Goal: Check status: Check status

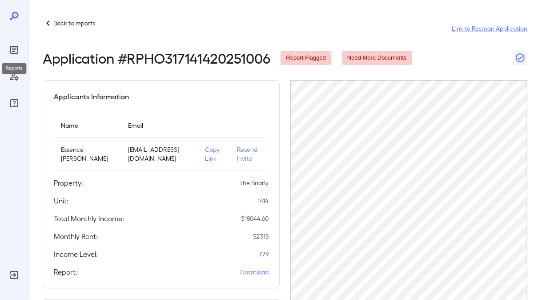
click at [17, 45] on icon "Reports" at bounding box center [14, 49] width 11 height 11
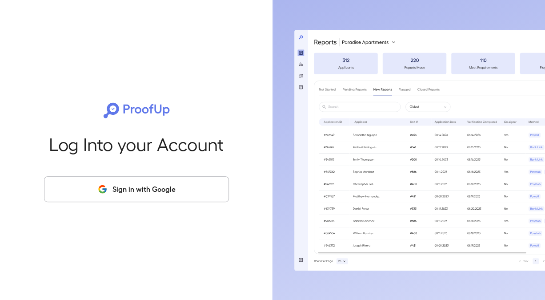
click at [176, 189] on button "Sign in with Google" at bounding box center [136, 189] width 185 height 26
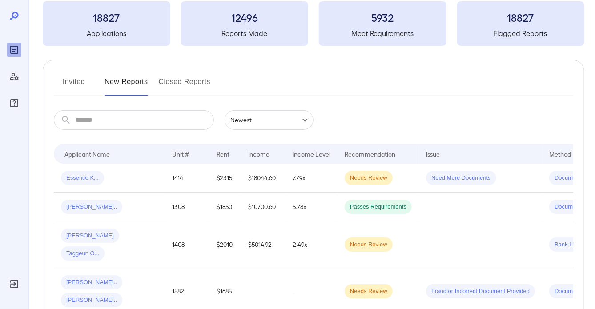
scroll to position [89, 0]
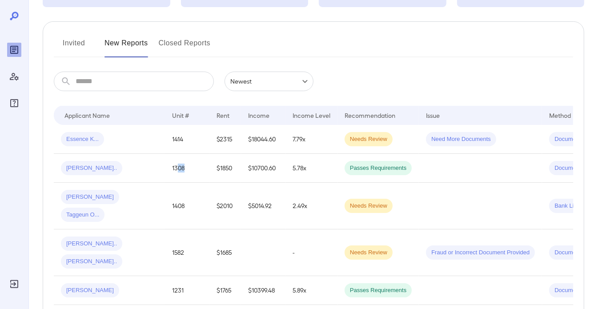
drag, startPoint x: 176, startPoint y: 168, endPoint x: 195, endPoint y: 175, distance: 19.8
click at [186, 176] on td "1308" at bounding box center [187, 168] width 44 height 29
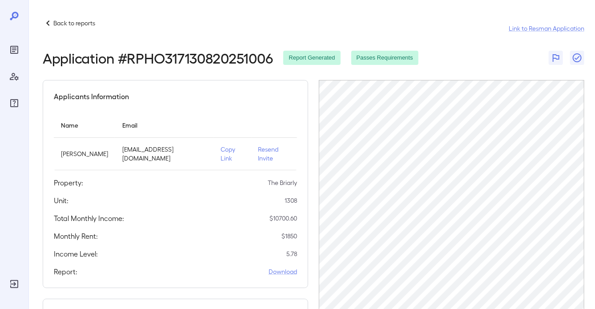
click at [77, 26] on p "Back to reports" at bounding box center [74, 23] width 42 height 9
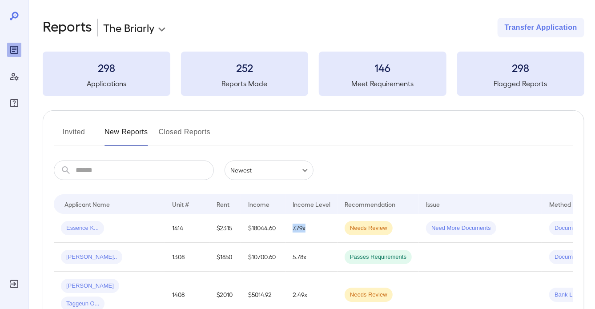
click at [293, 225] on td "7.79x" at bounding box center [311, 228] width 52 height 29
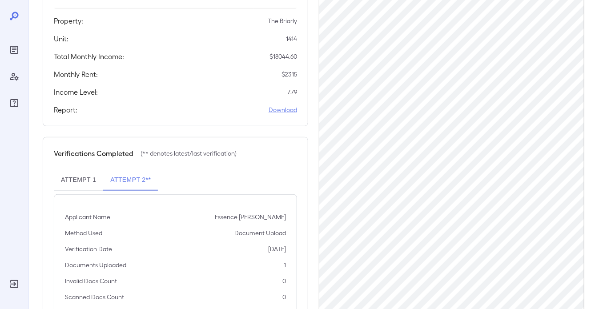
scroll to position [184, 0]
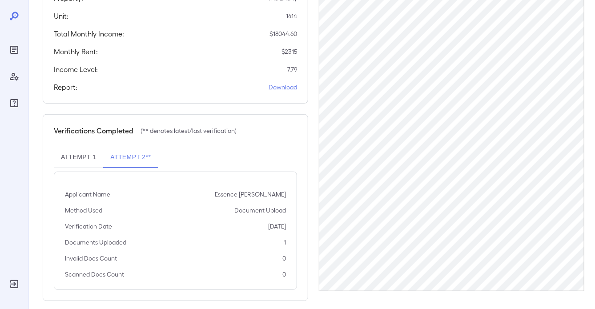
drag, startPoint x: 64, startPoint y: 140, endPoint x: 72, endPoint y: 142, distance: 9.1
click at [64, 147] on button "Attempt 1" at bounding box center [78, 157] width 49 height 21
click at [145, 149] on button "Attempt 2**" at bounding box center [130, 157] width 55 height 21
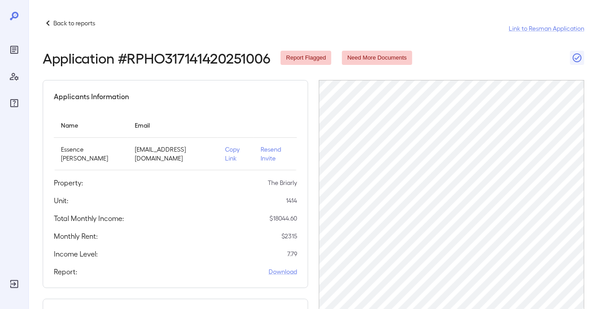
click at [60, 26] on p "Back to reports" at bounding box center [74, 23] width 42 height 9
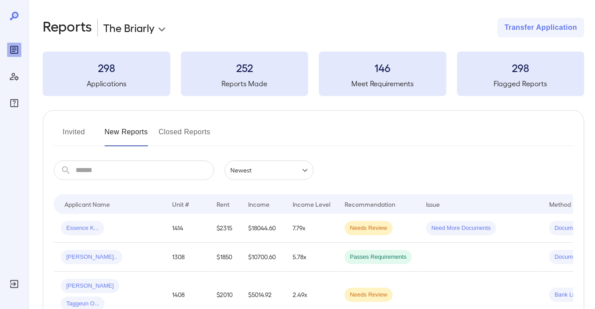
click at [113, 224] on div "Essence K..." at bounding box center [109, 228] width 97 height 14
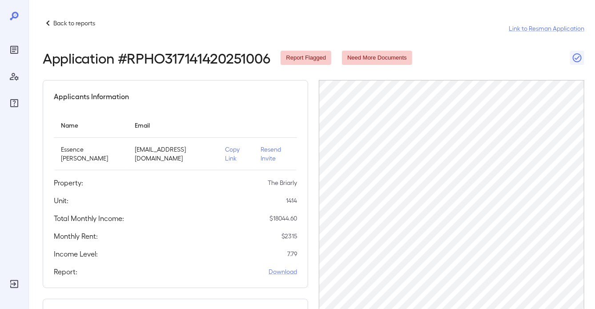
click at [76, 27] on p "Back to reports" at bounding box center [74, 23] width 42 height 9
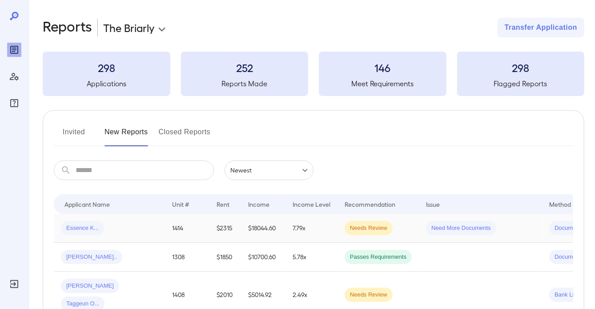
click at [157, 227] on div "Essence K..." at bounding box center [109, 228] width 97 height 14
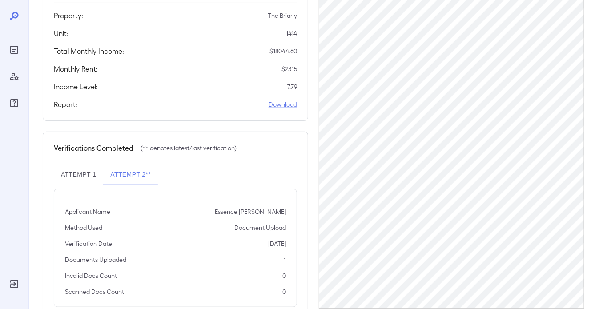
scroll to position [168, 0]
